Goal: Task Accomplishment & Management: Complete application form

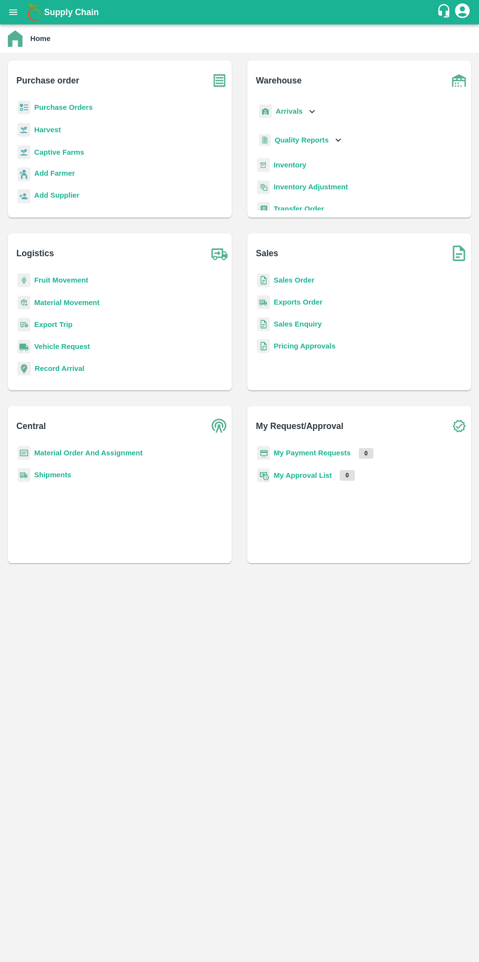
click at [71, 107] on b "Purchase Orders" at bounding box center [63, 108] width 59 height 8
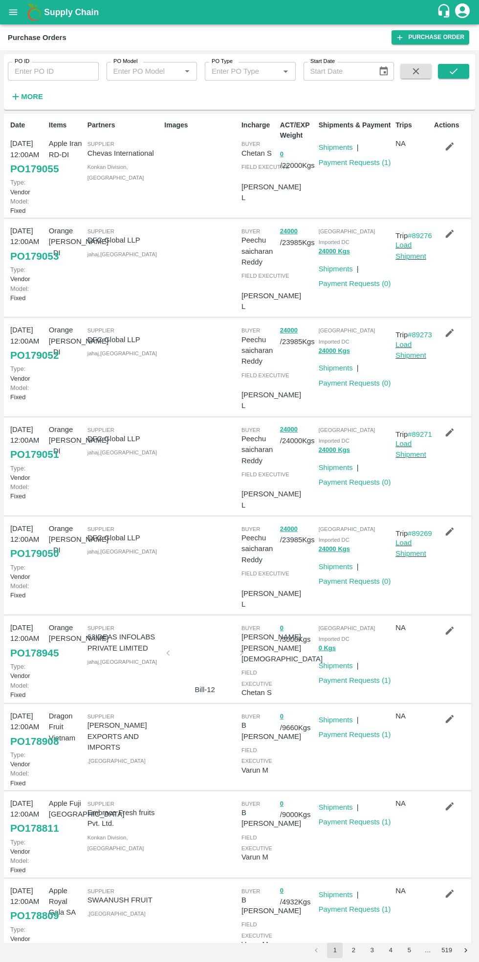
click at [426, 39] on link "Purchase Order" at bounding box center [430, 37] width 78 height 14
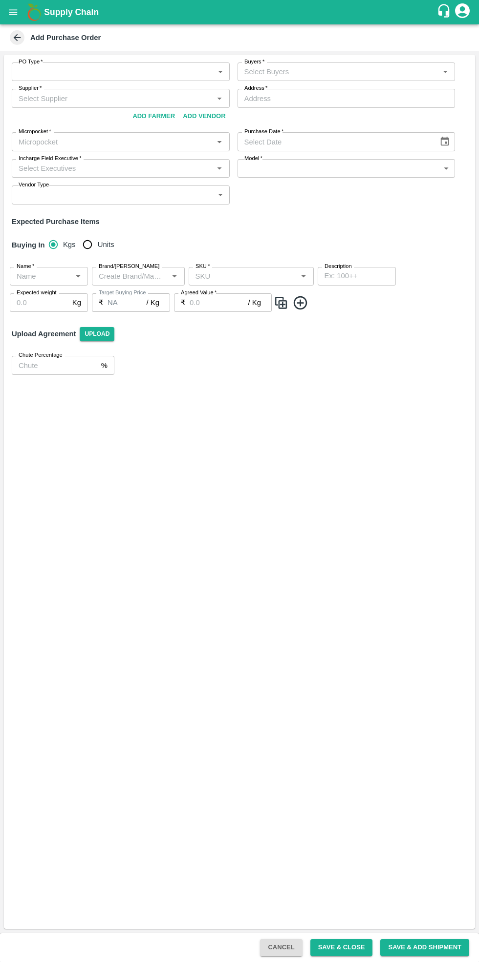
click at [72, 97] on input "Supplier   *" at bounding box center [113, 98] width 196 height 13
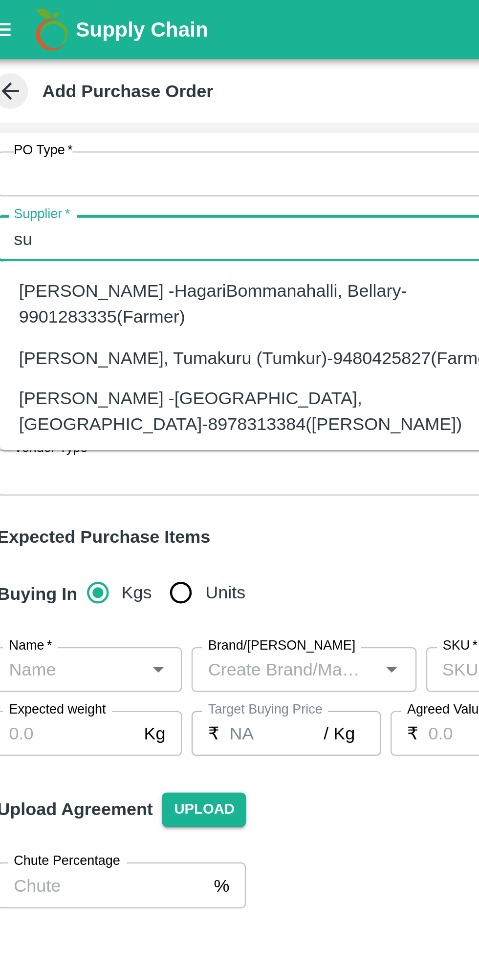
type input "s"
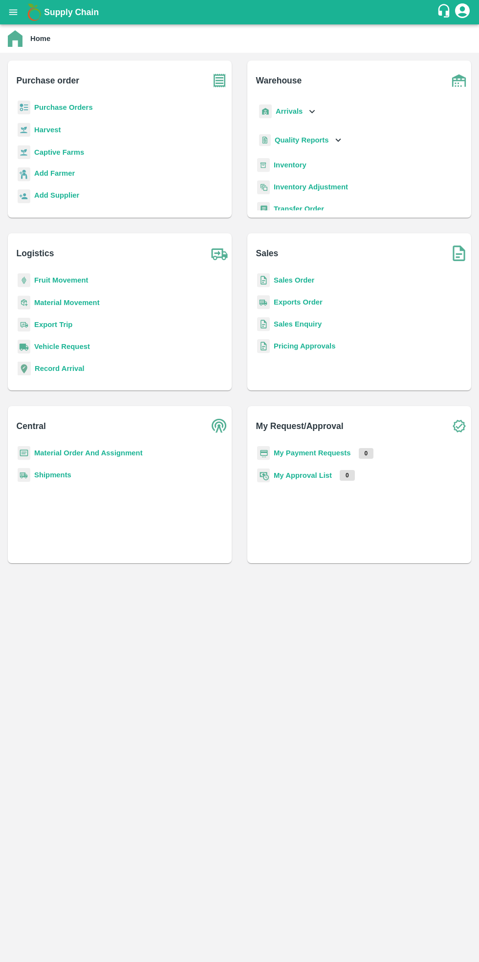
click at [75, 109] on b "Purchase Orders" at bounding box center [63, 108] width 59 height 8
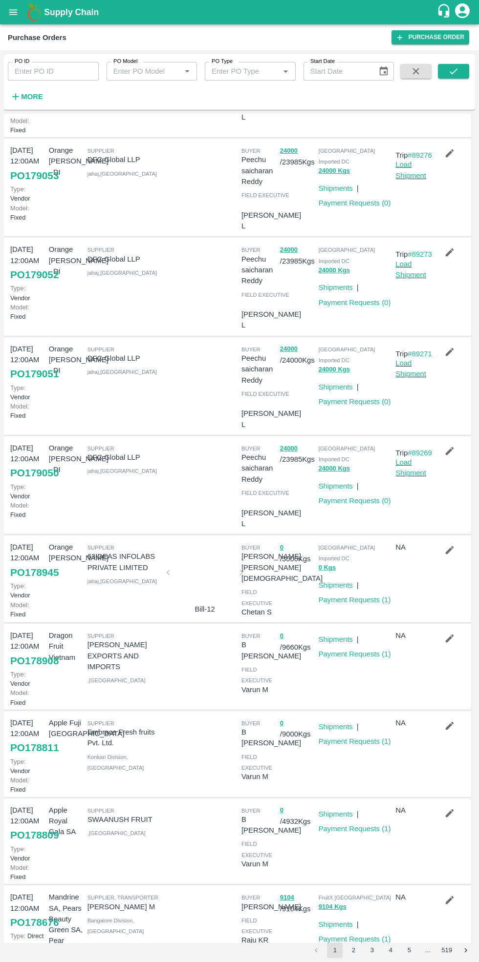
scroll to position [125, 0]
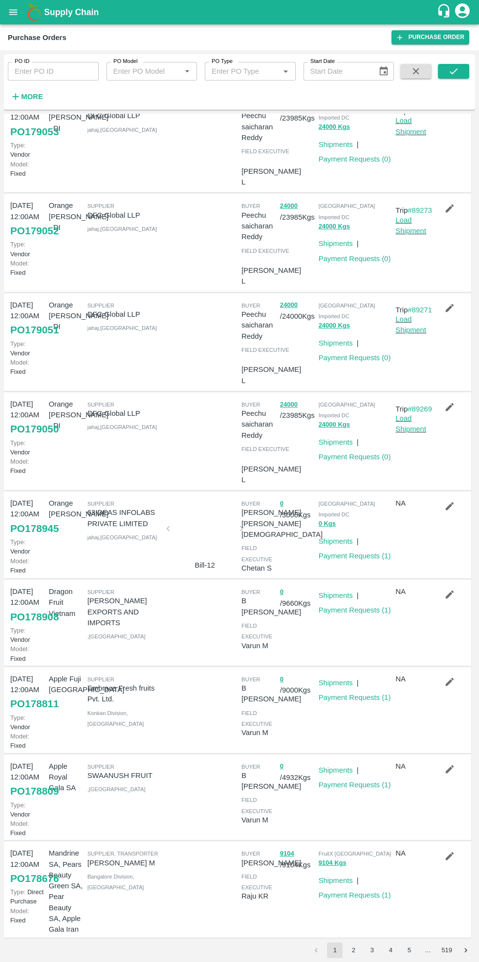
click at [348, 552] on link "Payment Requests ( 1 )" at bounding box center [354, 556] width 72 height 8
